Goal: Information Seeking & Learning: Learn about a topic

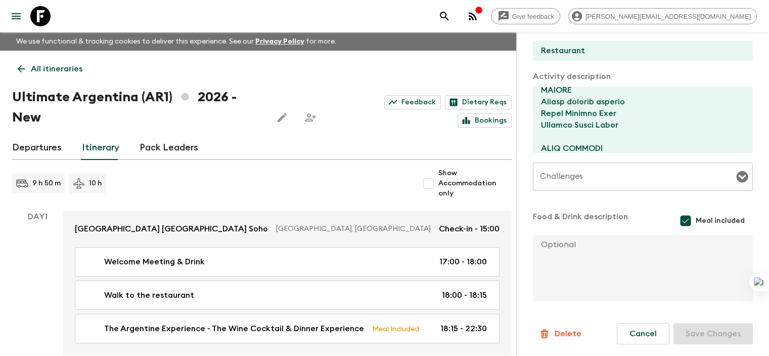
click at [33, 68] on p "All itineraries" at bounding box center [57, 69] width 52 height 12
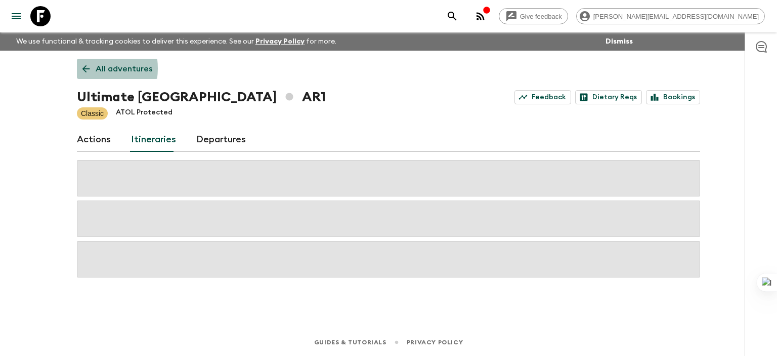
click at [85, 68] on icon at bounding box center [86, 69] width 8 height 8
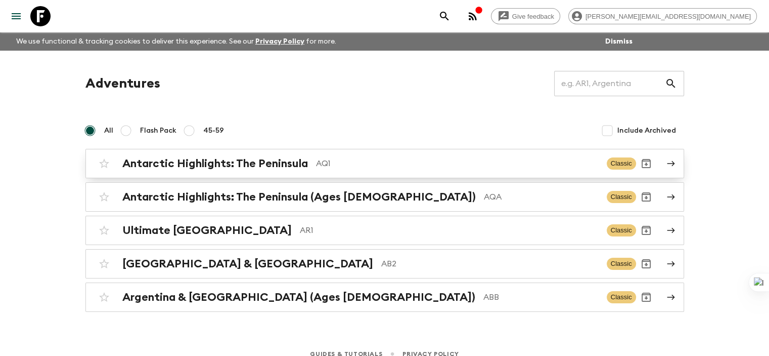
click at [180, 163] on h2 "Antarctic Highlights: The Peninsula" at bounding box center [215, 163] width 186 height 13
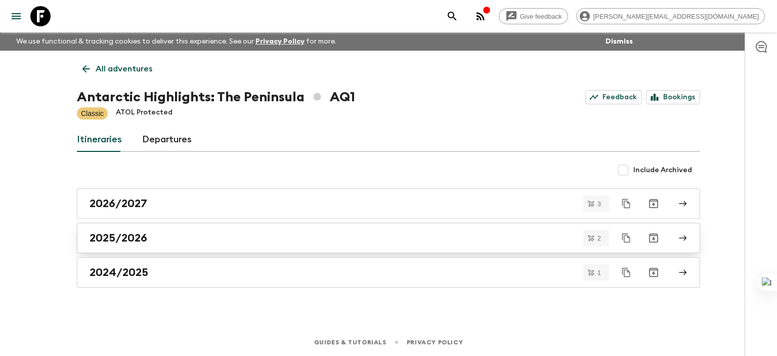
click at [127, 237] on h2 "2025/2026" at bounding box center [119, 237] width 58 height 13
